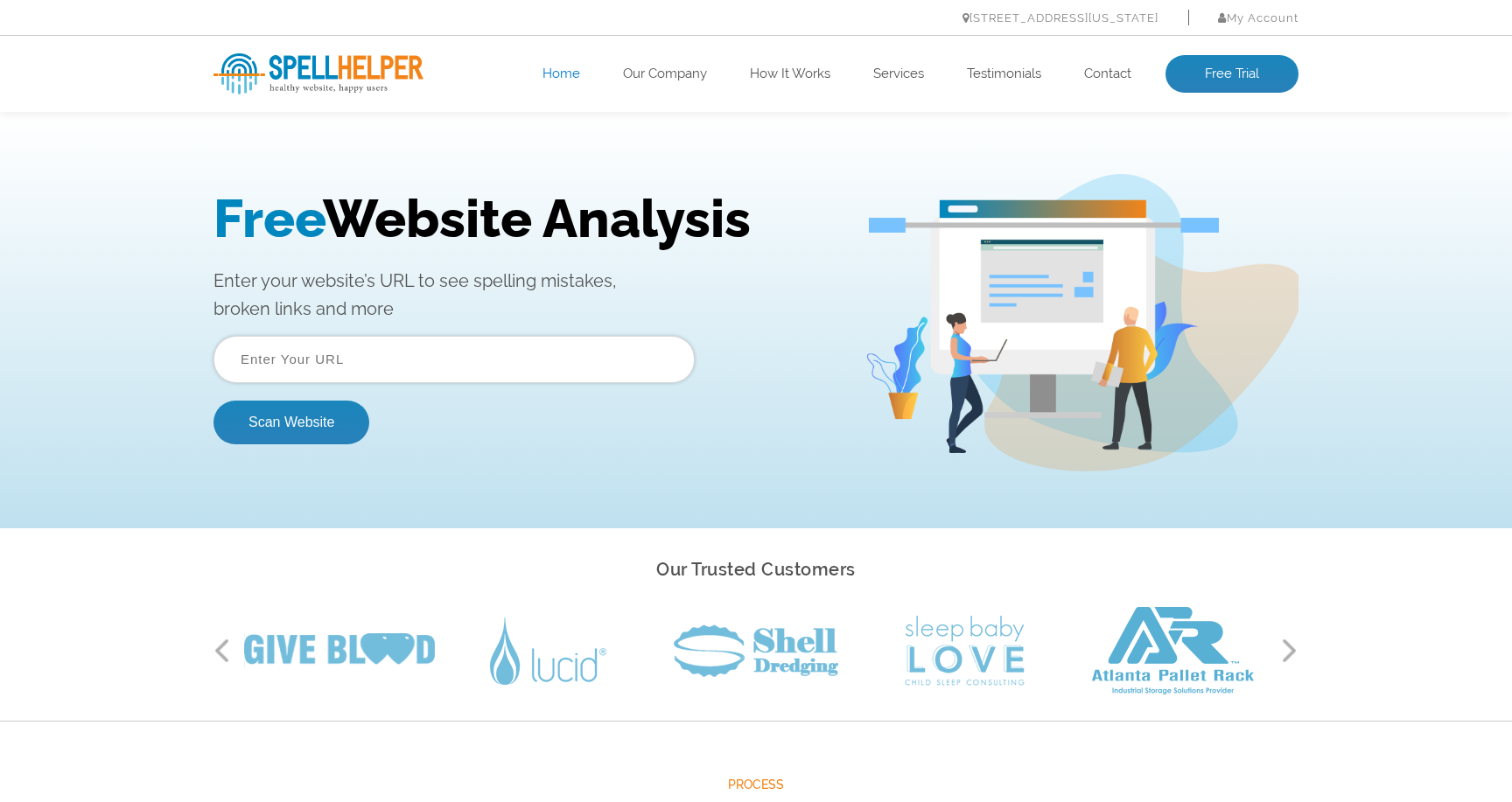
click at [381, 353] on input "text" at bounding box center [454, 360] width 481 height 48
type input "https://indgeek.com"
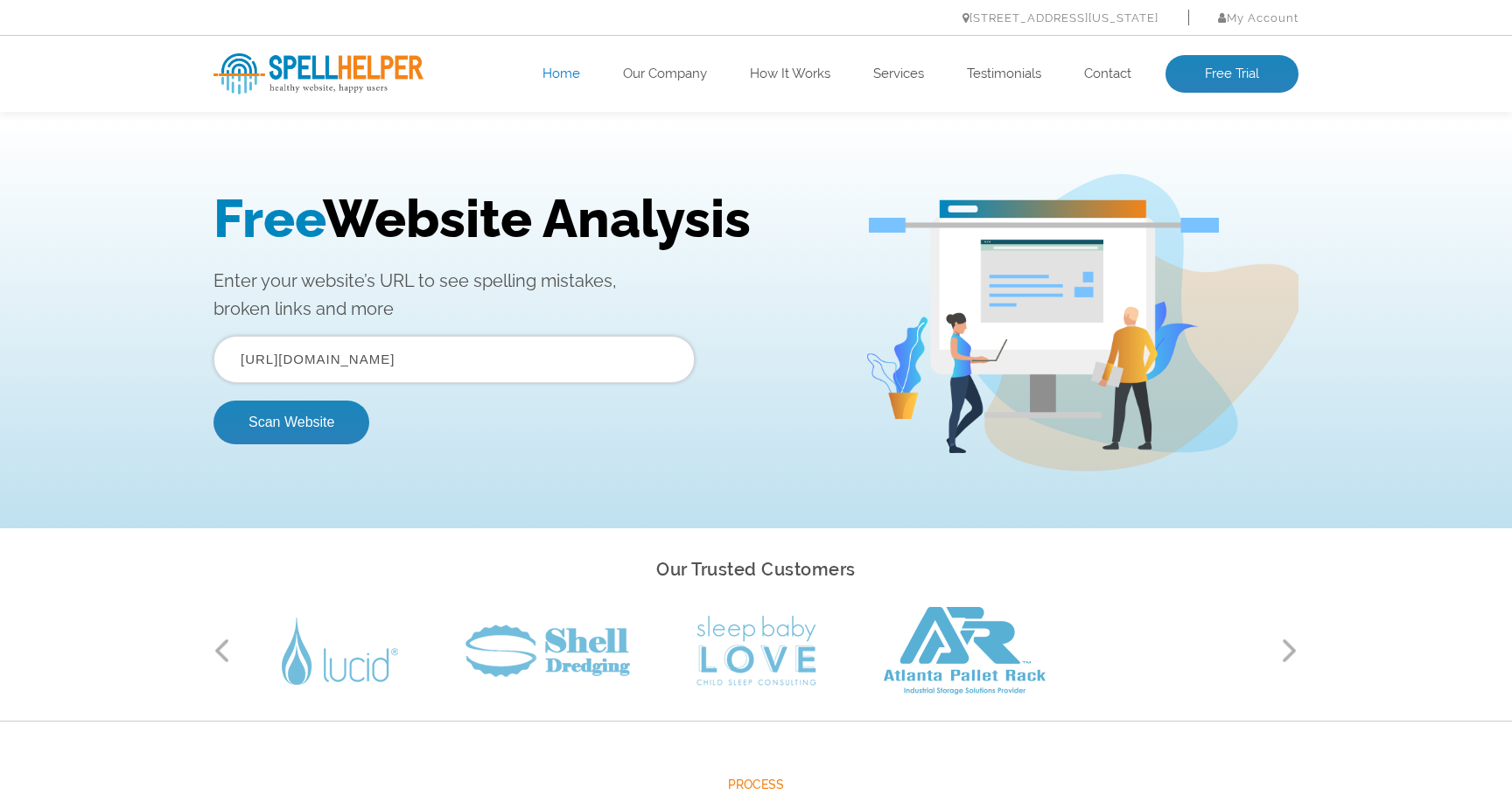
click at [395, 491] on div "Free Website Analysis Enter your website’s URL to see spelling mistakes, broken…" at bounding box center [756, 323] width 1512 height 411
click at [317, 415] on button "Scan Website" at bounding box center [291, 423] width 155 height 44
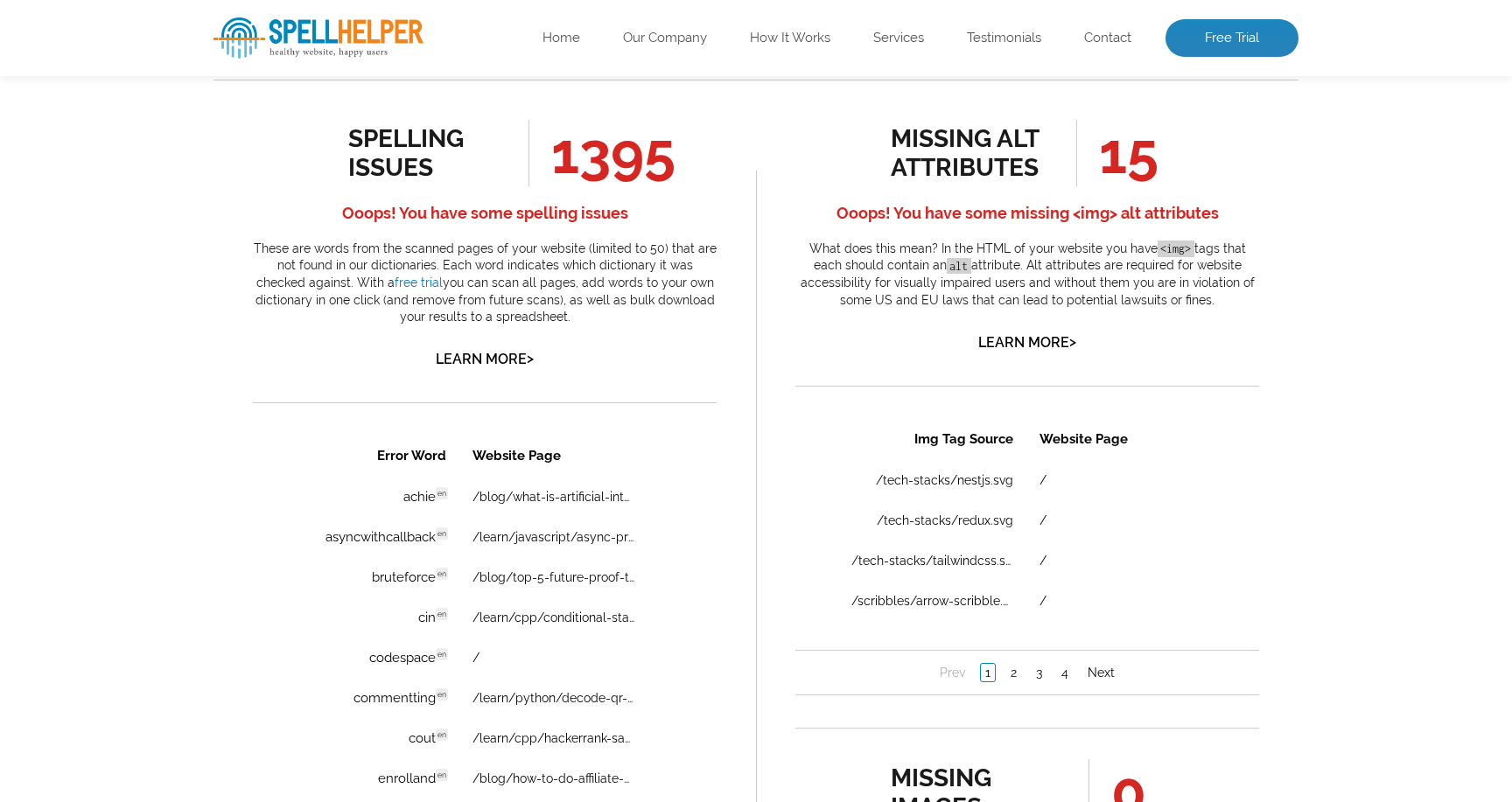
scroll to position [942, 0]
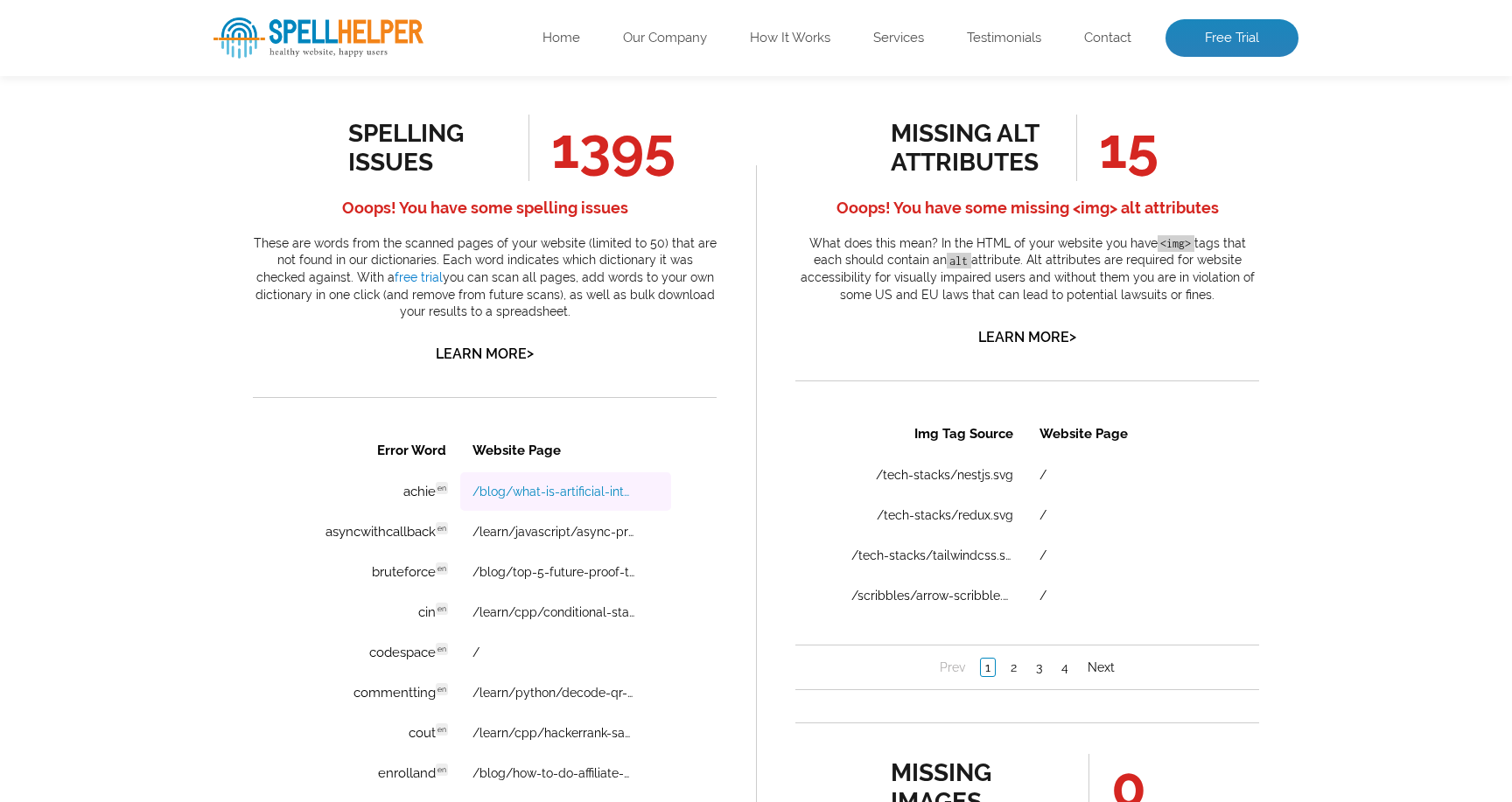
click at [522, 493] on link "/blog/what-is-artificial-intelligence-is-it-the-future" at bounding box center [553, 491] width 162 height 14
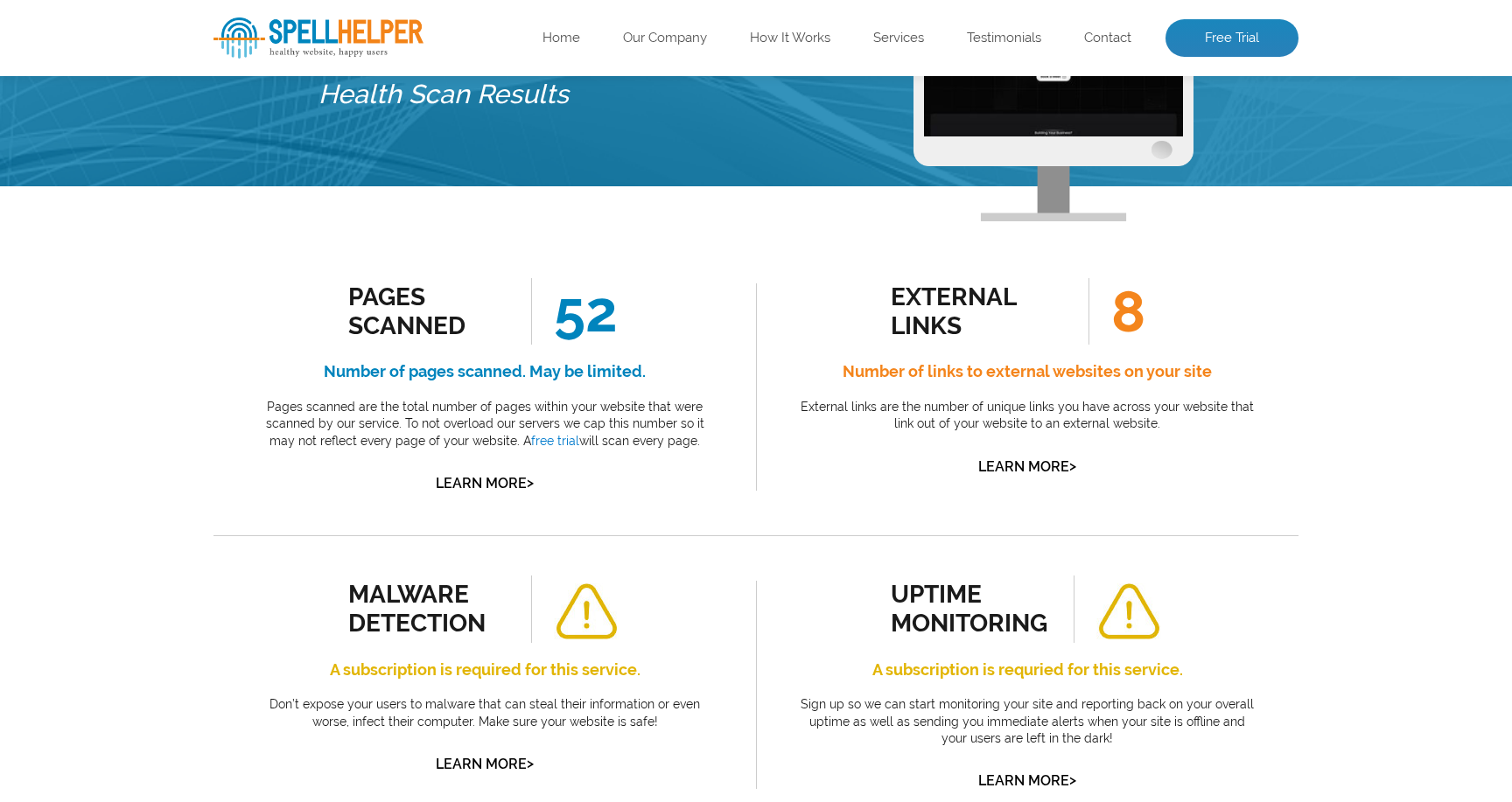
scroll to position [0, 0]
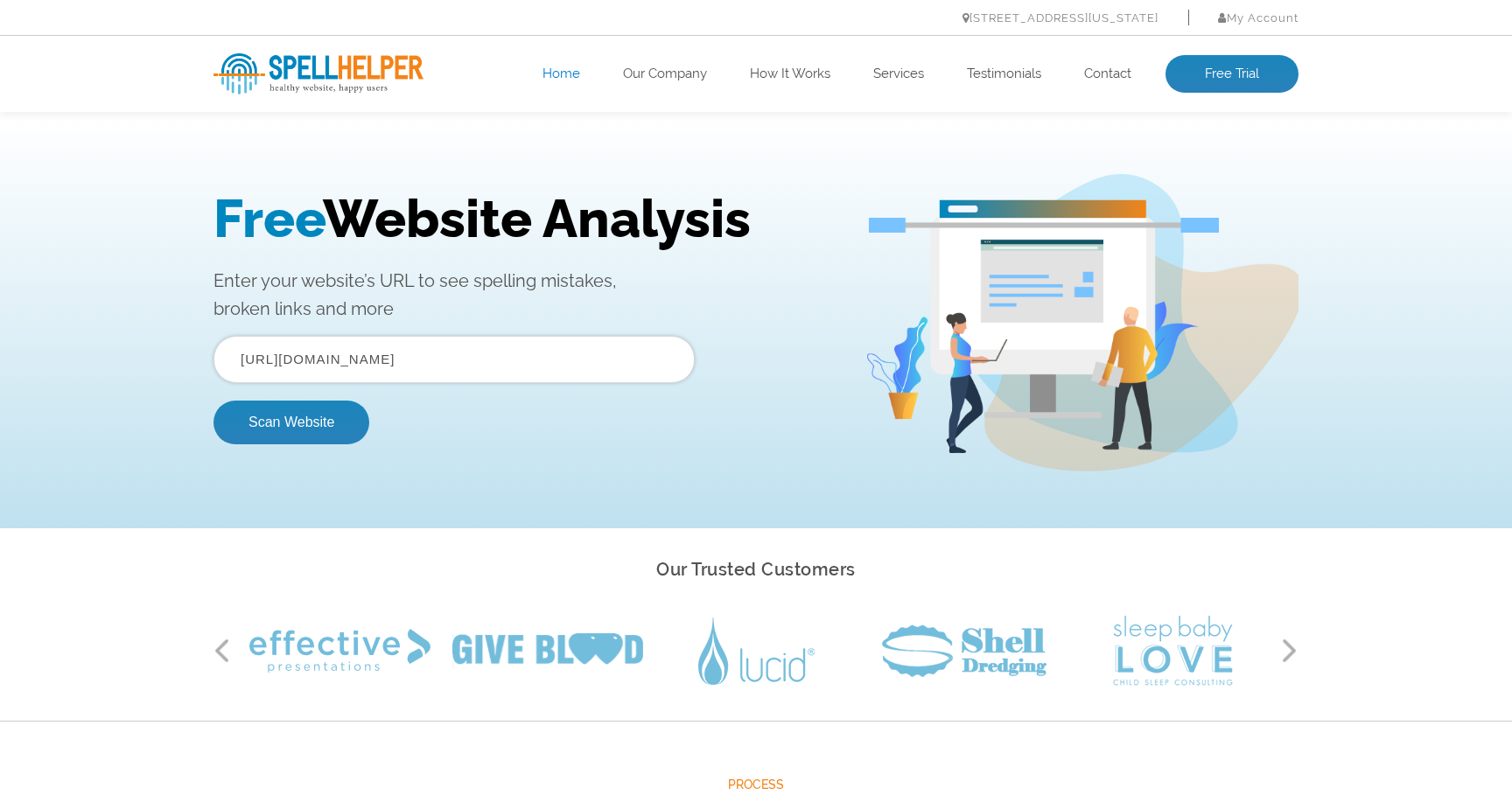
click at [370, 358] on input "[URL][DOMAIN_NAME]" at bounding box center [454, 360] width 481 height 48
click at [311, 354] on input "https://indgeek.com" at bounding box center [454, 360] width 481 height 48
type input "https://pepeso.com"
click at [214, 401] on button "Scan Website" at bounding box center [291, 423] width 155 height 44
